Goal: Information Seeking & Learning: Learn about a topic

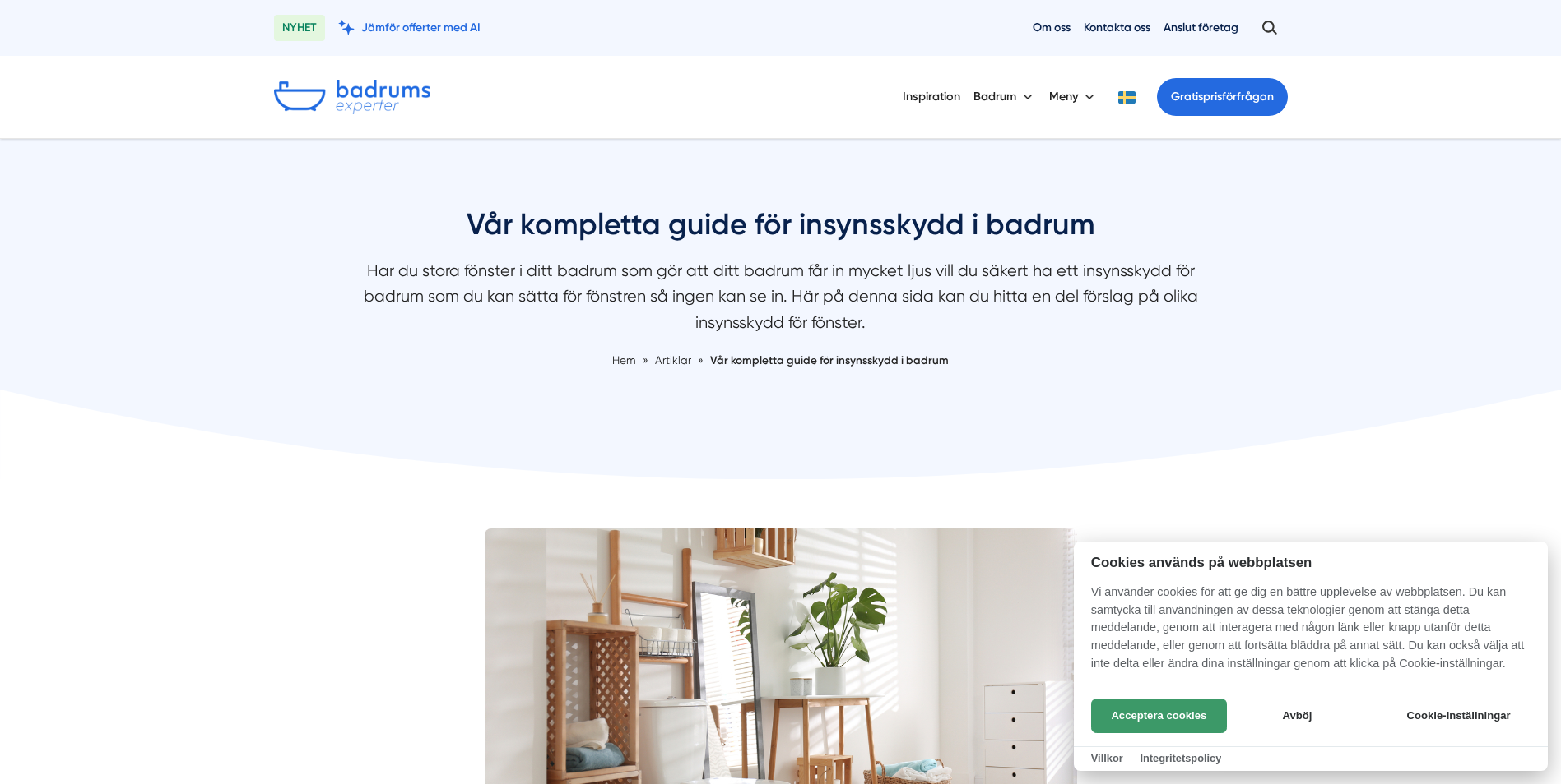
click at [1160, 719] on button "Acceptera cookies" at bounding box center [1159, 715] width 136 height 34
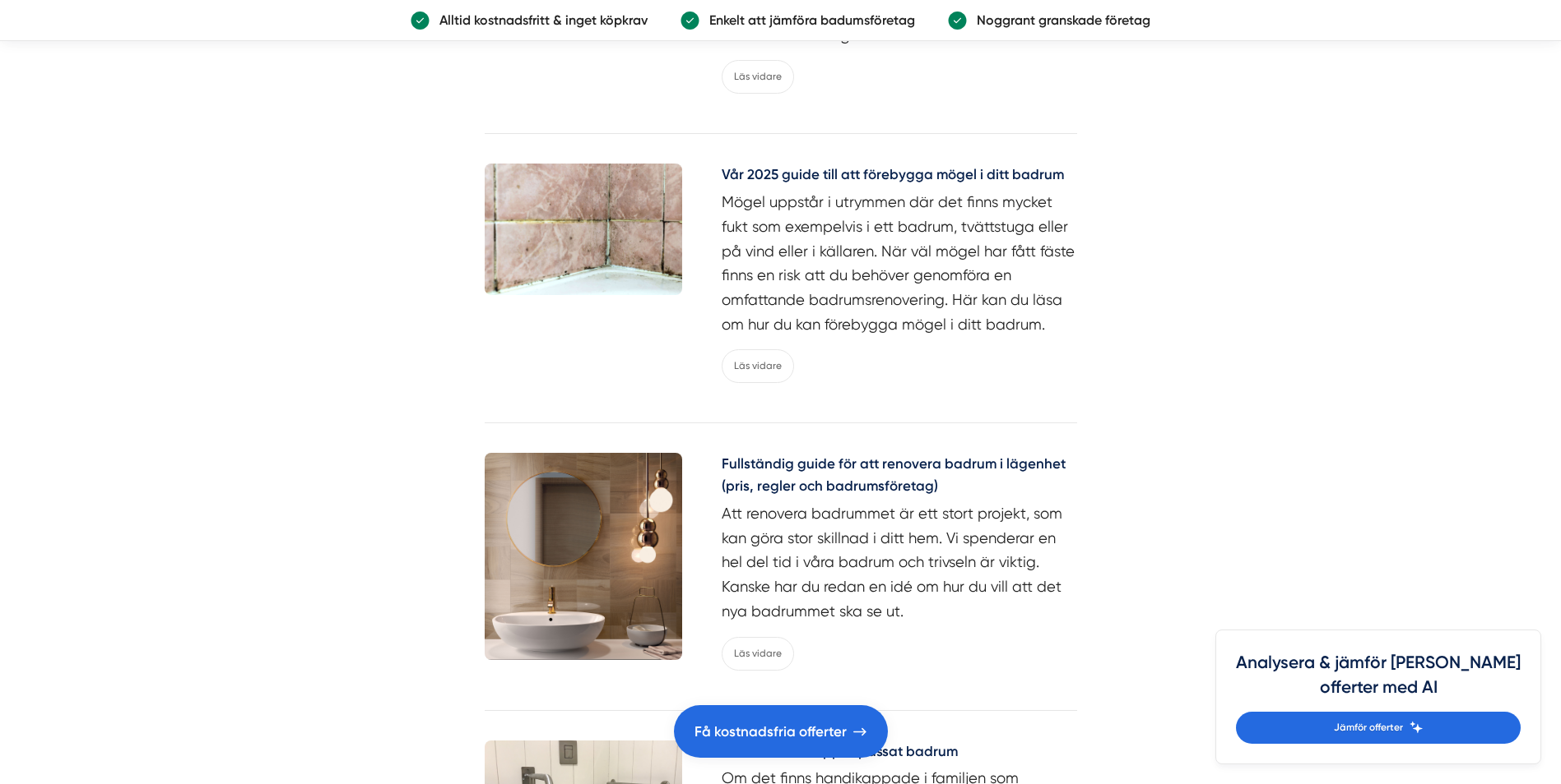
scroll to position [3677, 0]
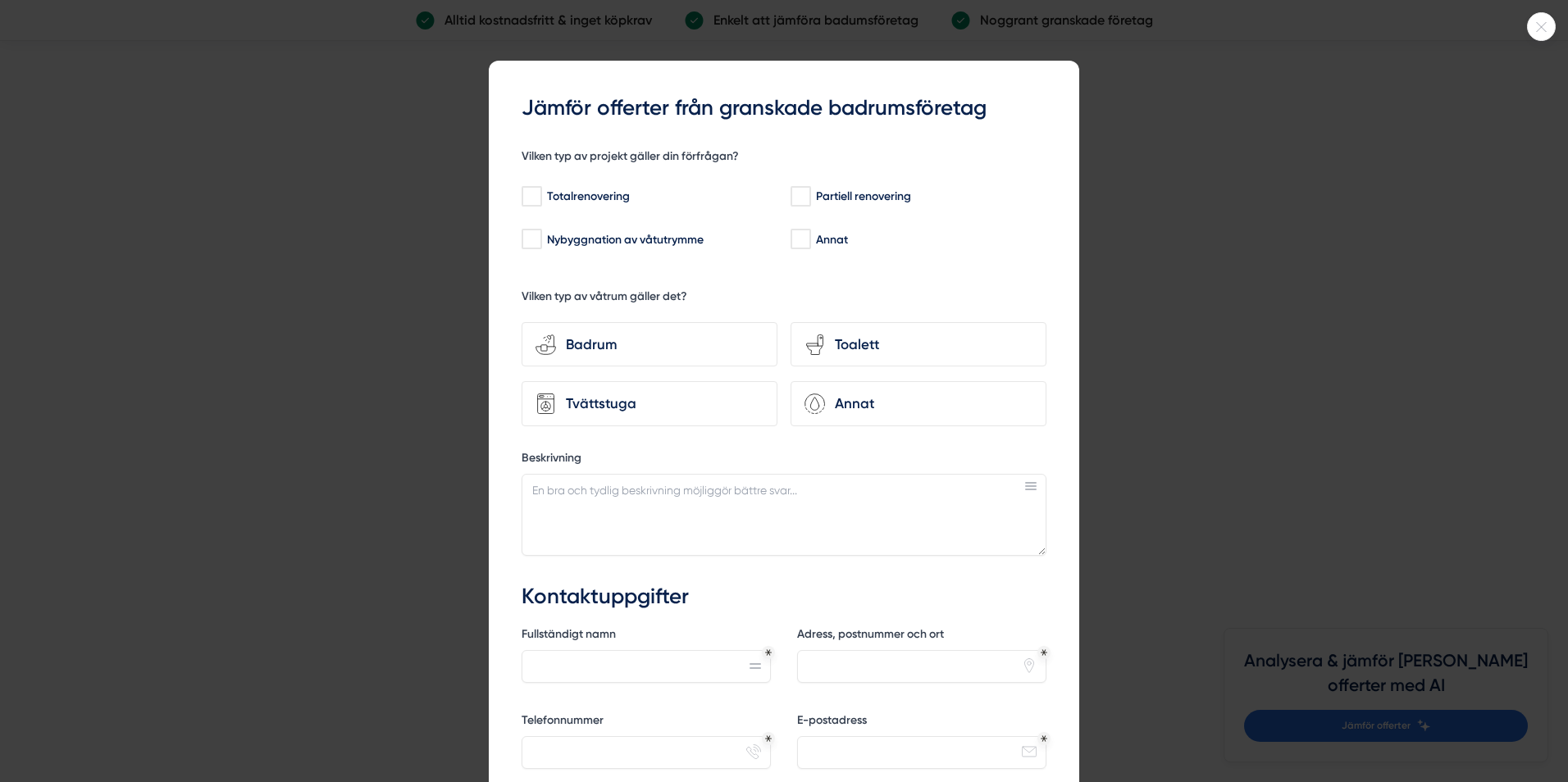
click at [1555, 773] on html "NYHET Jämför offerter med AI Om oss Kontakta oss Anslut företag Inspiration Bad…" at bounding box center [784, 371] width 1568 height 8080
click at [1555, 773] on div at bounding box center [784, 391] width 1568 height 782
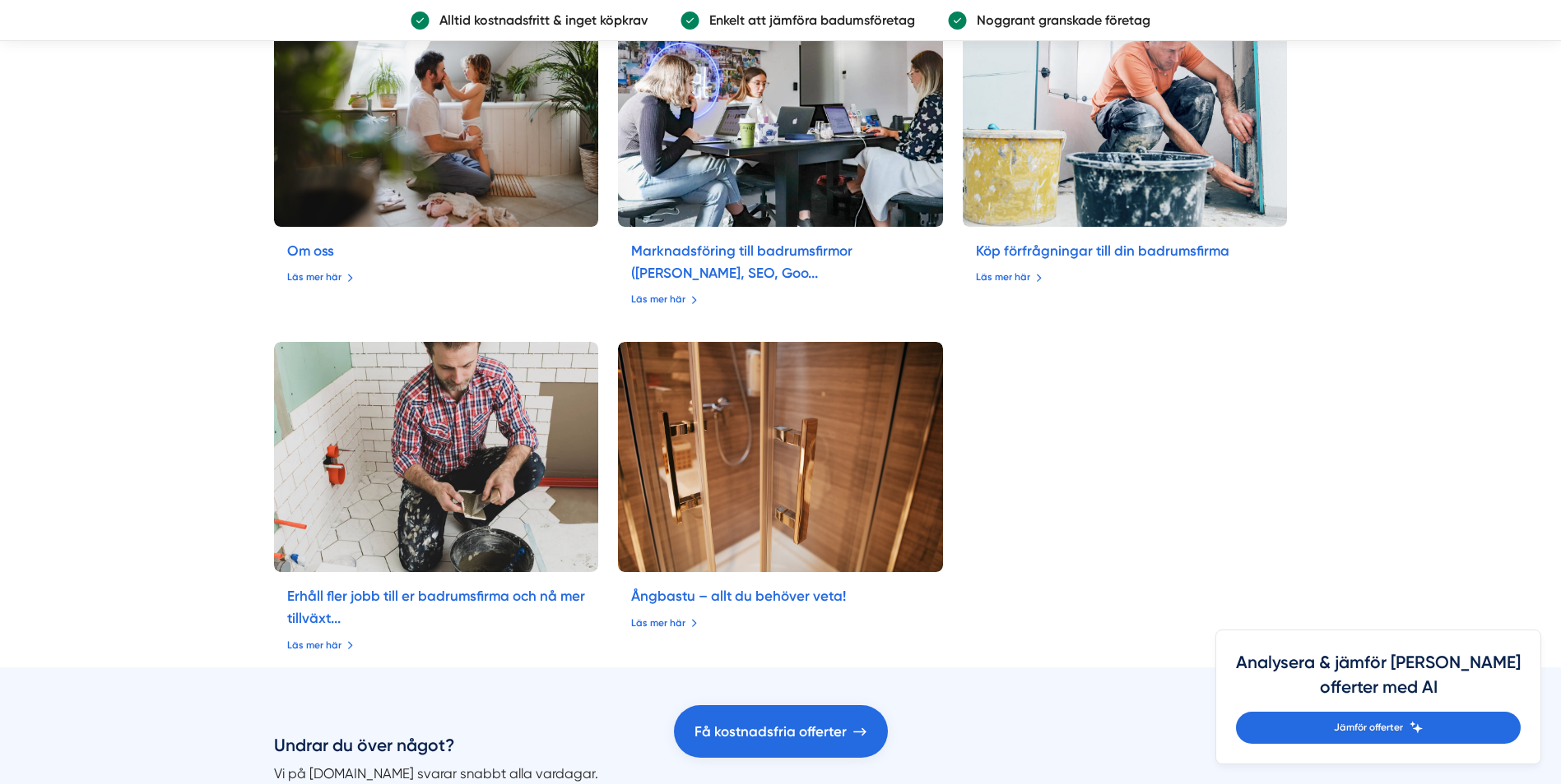
scroll to position [6271, 0]
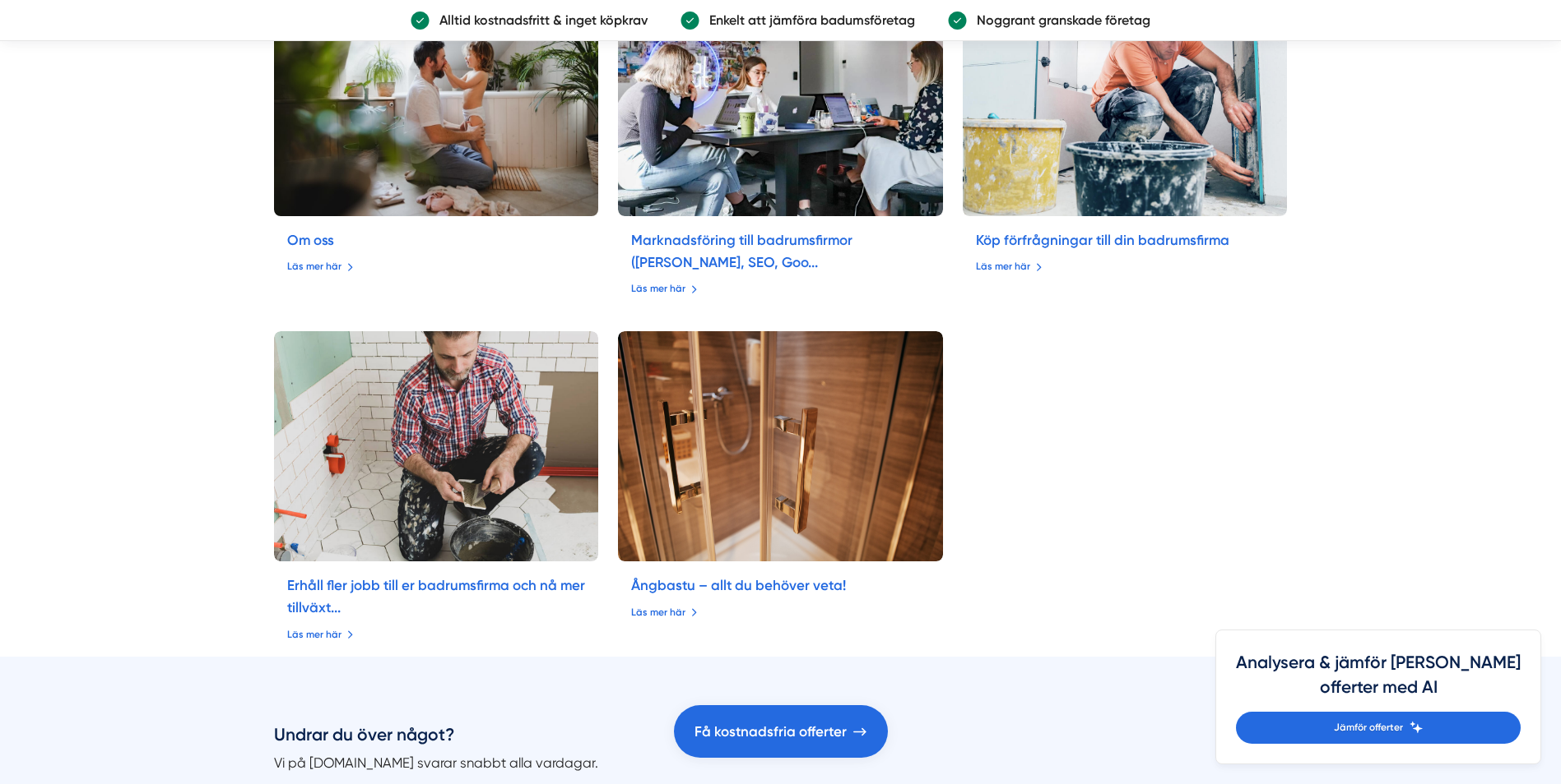
click at [573, 190] on img at bounding box center [435, 101] width 341 height 242
